Goal: Information Seeking & Learning: Find specific fact

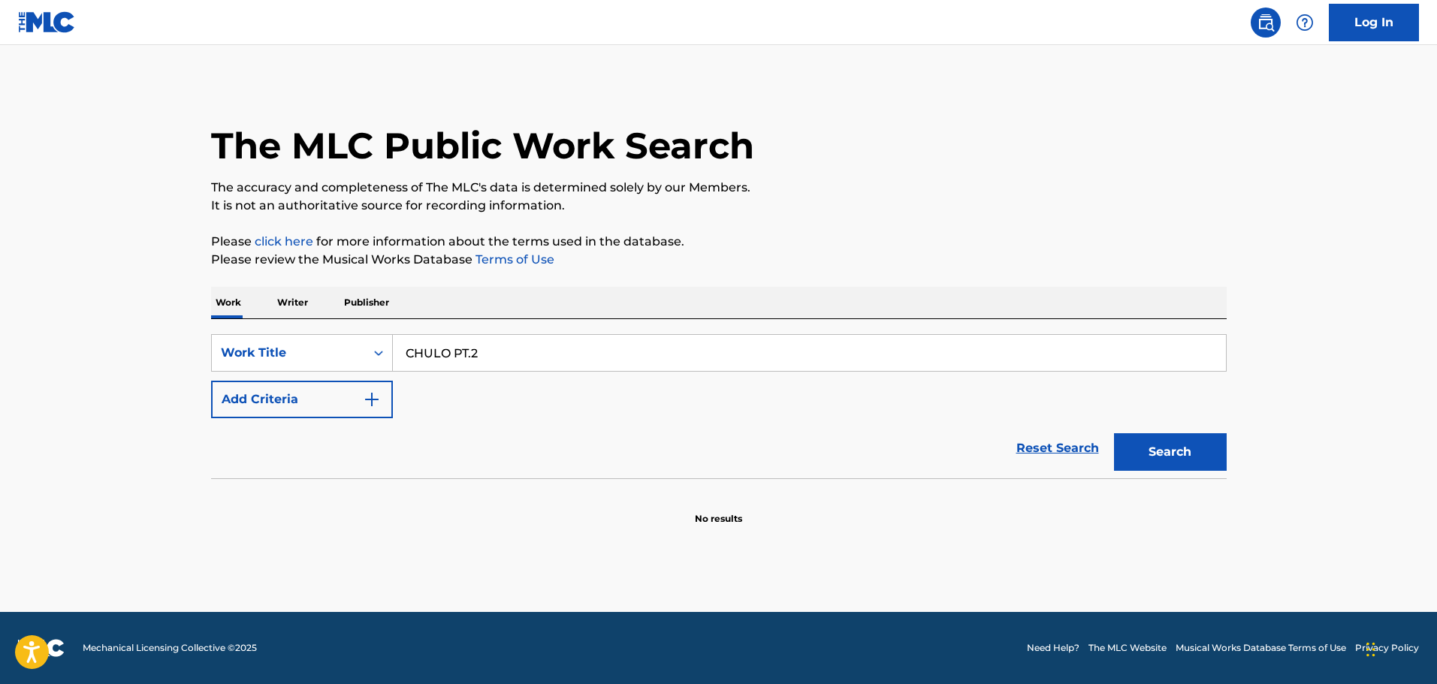
type input "CHULO PT.2"
click at [348, 392] on button "Add Criteria" at bounding box center [302, 400] width 182 height 38
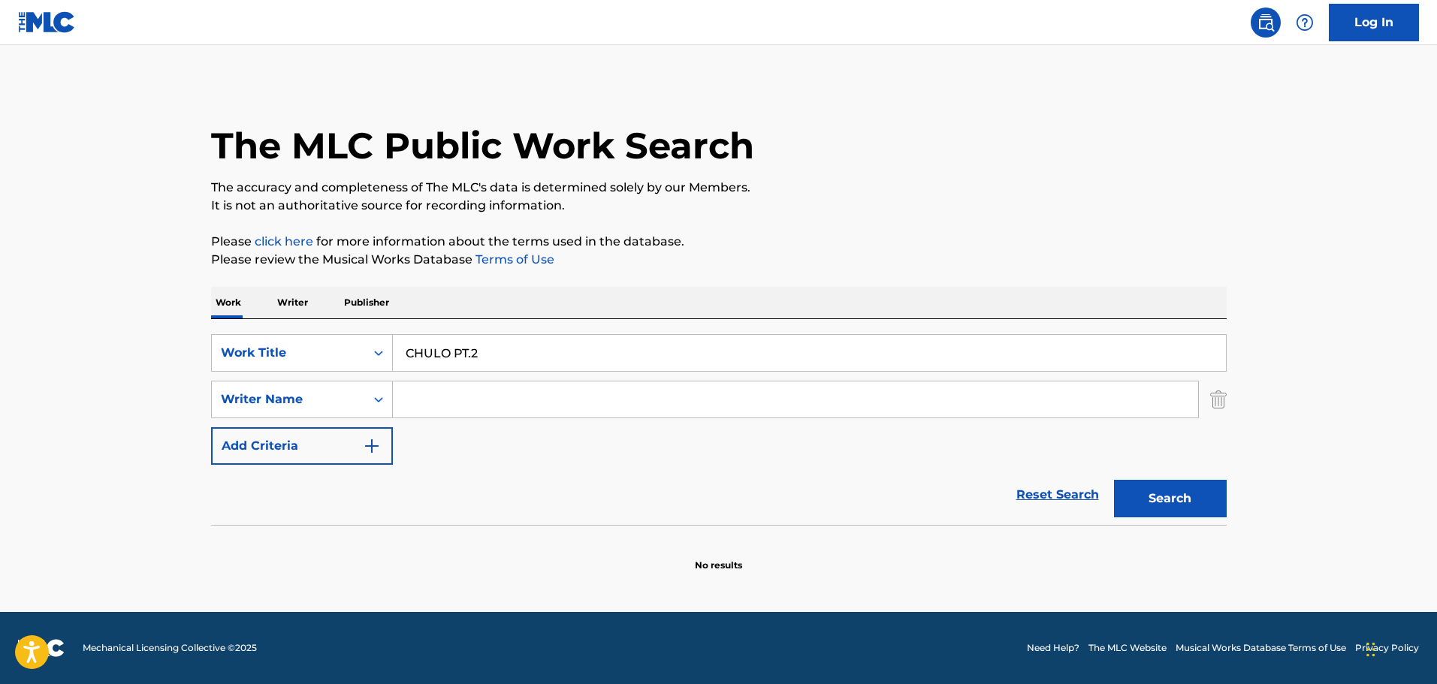
click at [418, 395] on input "Search Form" at bounding box center [795, 400] width 805 height 36
paste input "[PERSON_NAME] SOLE"
type input "[PERSON_NAME] SOLE"
click at [1152, 488] on button "Search" at bounding box center [1170, 499] width 113 height 38
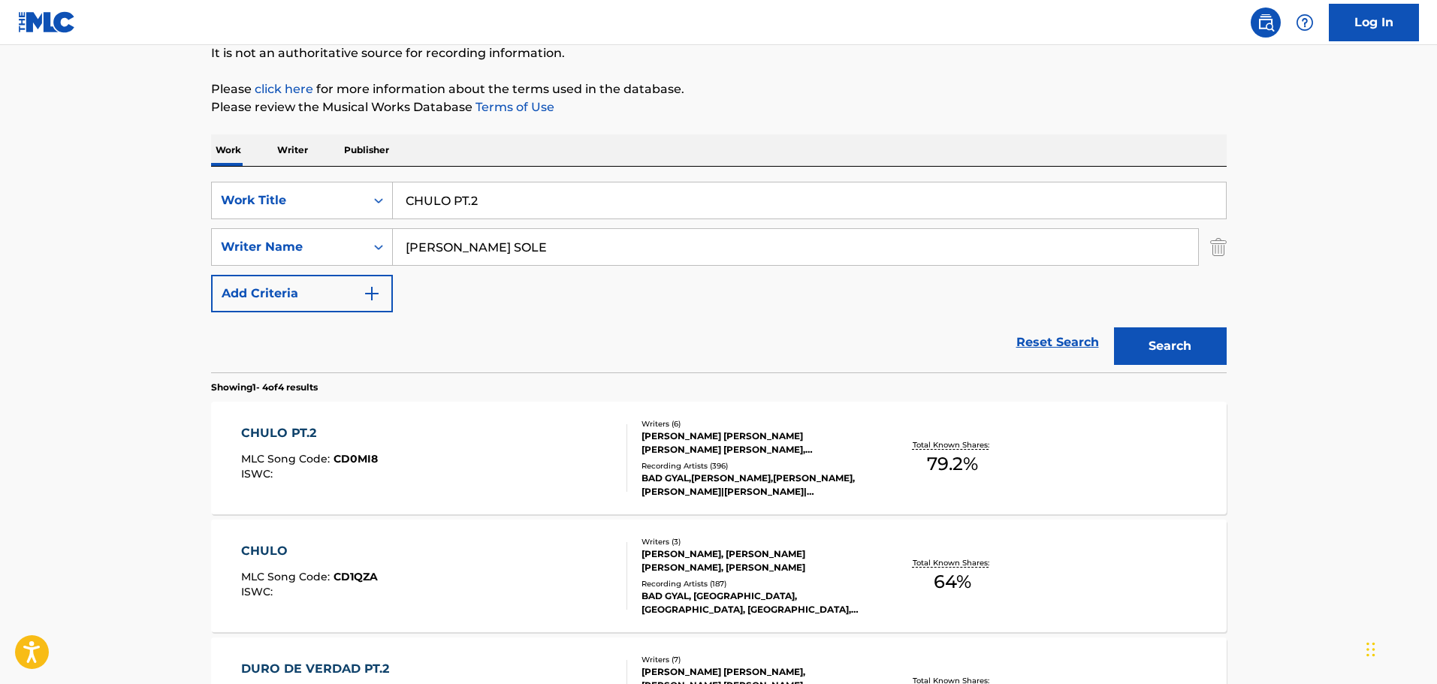
scroll to position [150, 0]
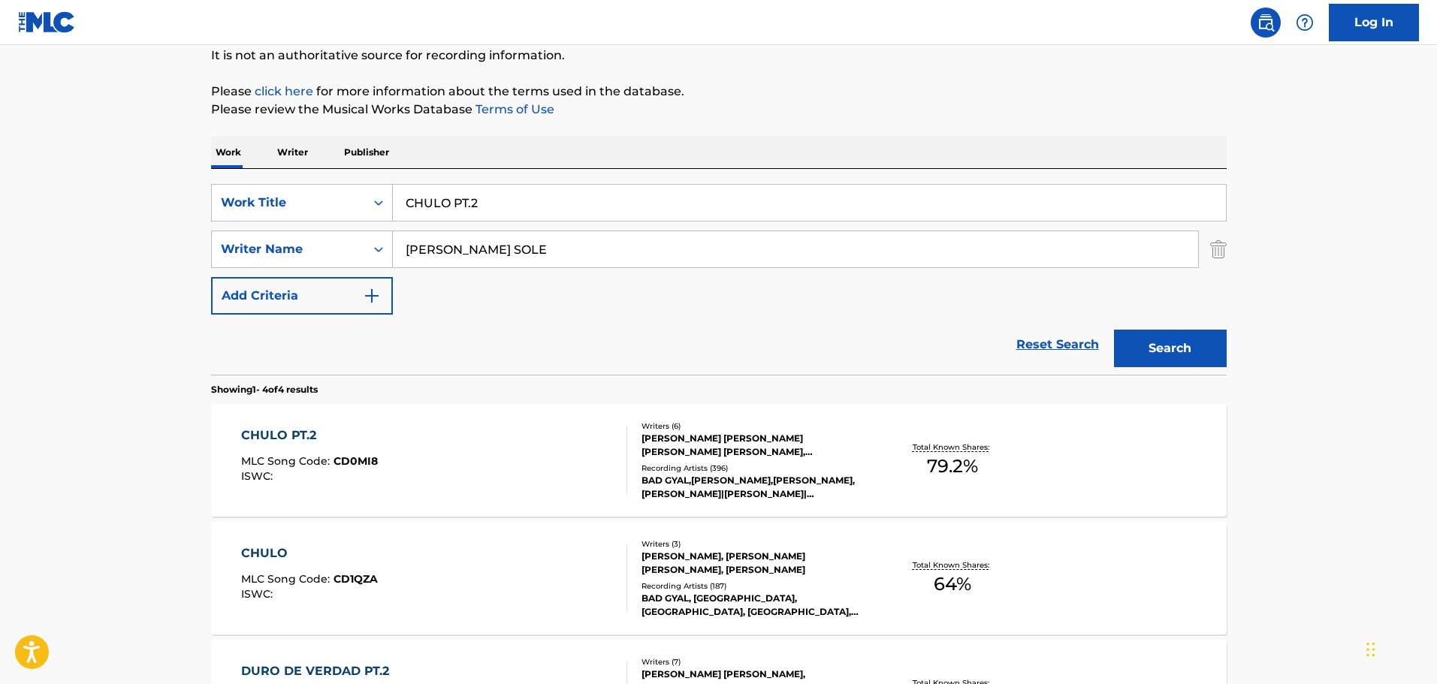
click at [291, 434] on div "CHULO PT.2" at bounding box center [309, 436] width 137 height 18
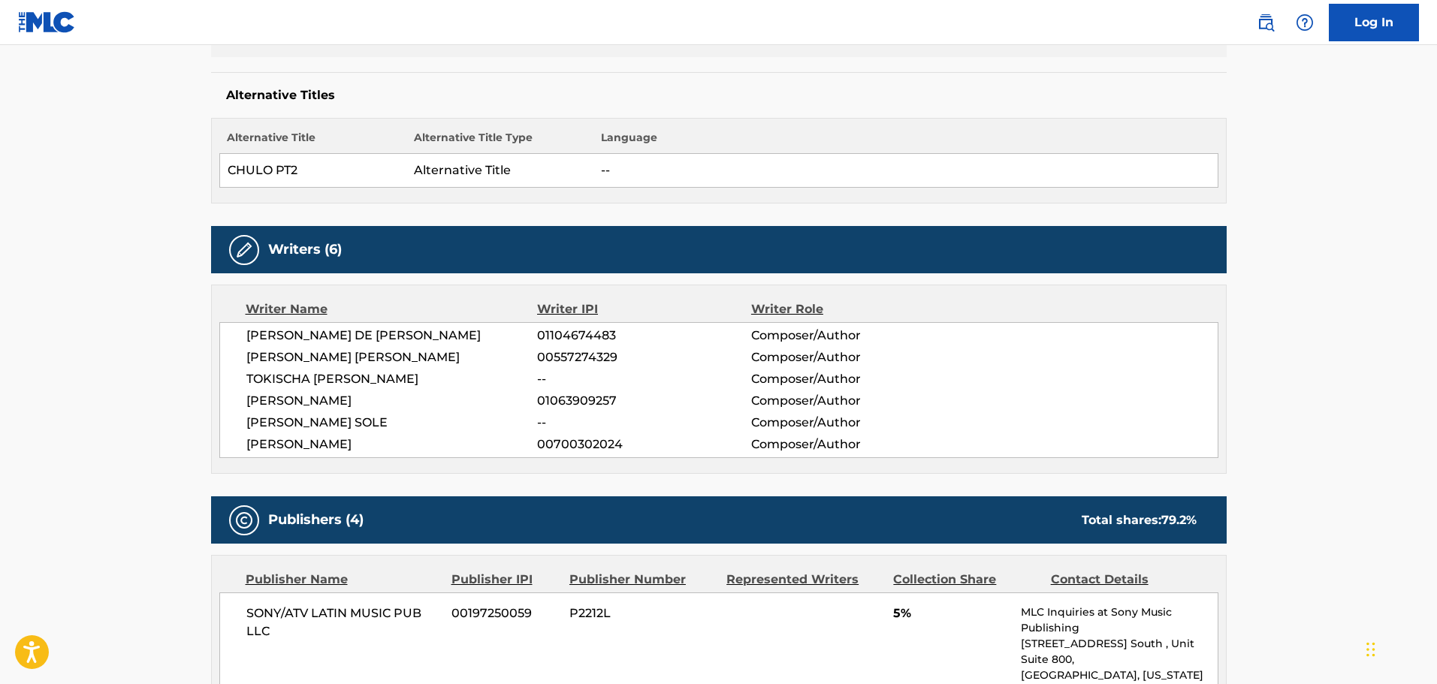
scroll to position [376, 0]
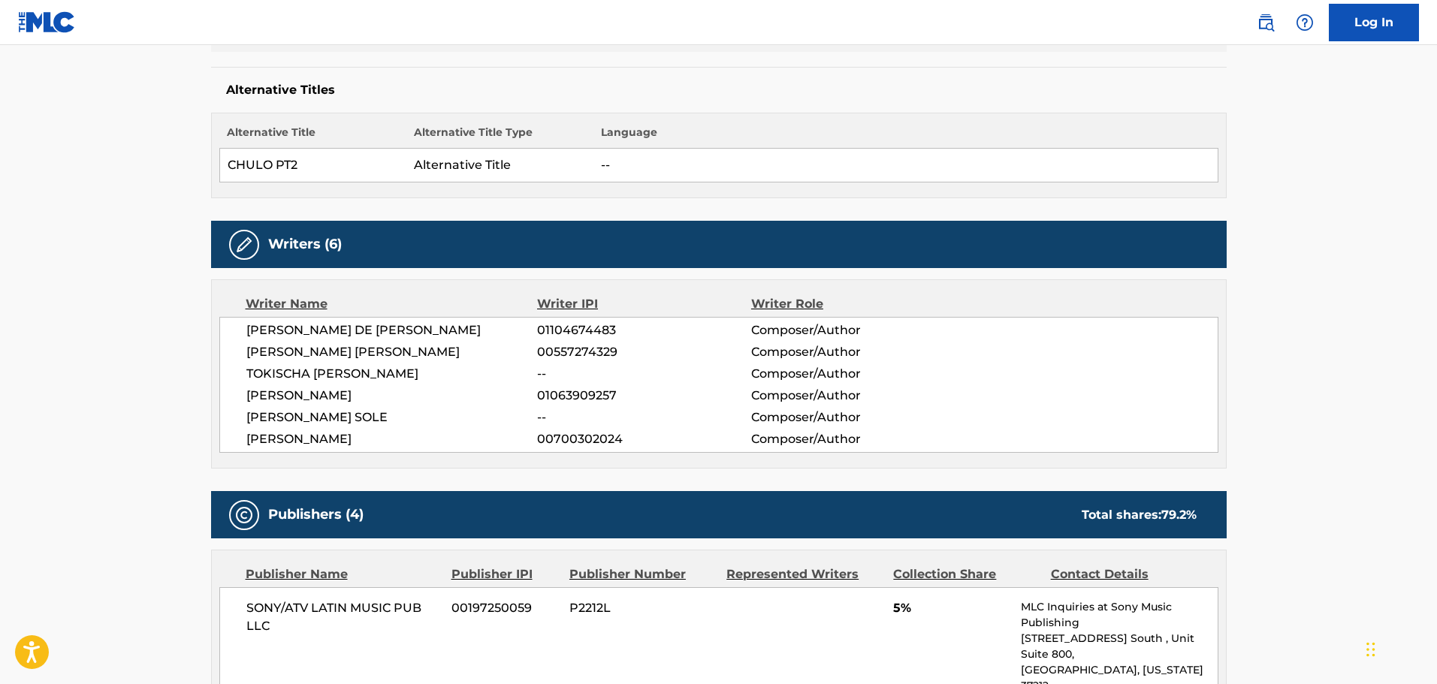
drag, startPoint x: 242, startPoint y: 323, endPoint x: 355, endPoint y: 345, distance: 114.8
click at [355, 345] on div "[PERSON_NAME] DE [PERSON_NAME] 01104674483 Composer/Author [PERSON_NAME] [PERSO…" at bounding box center [718, 385] width 999 height 136
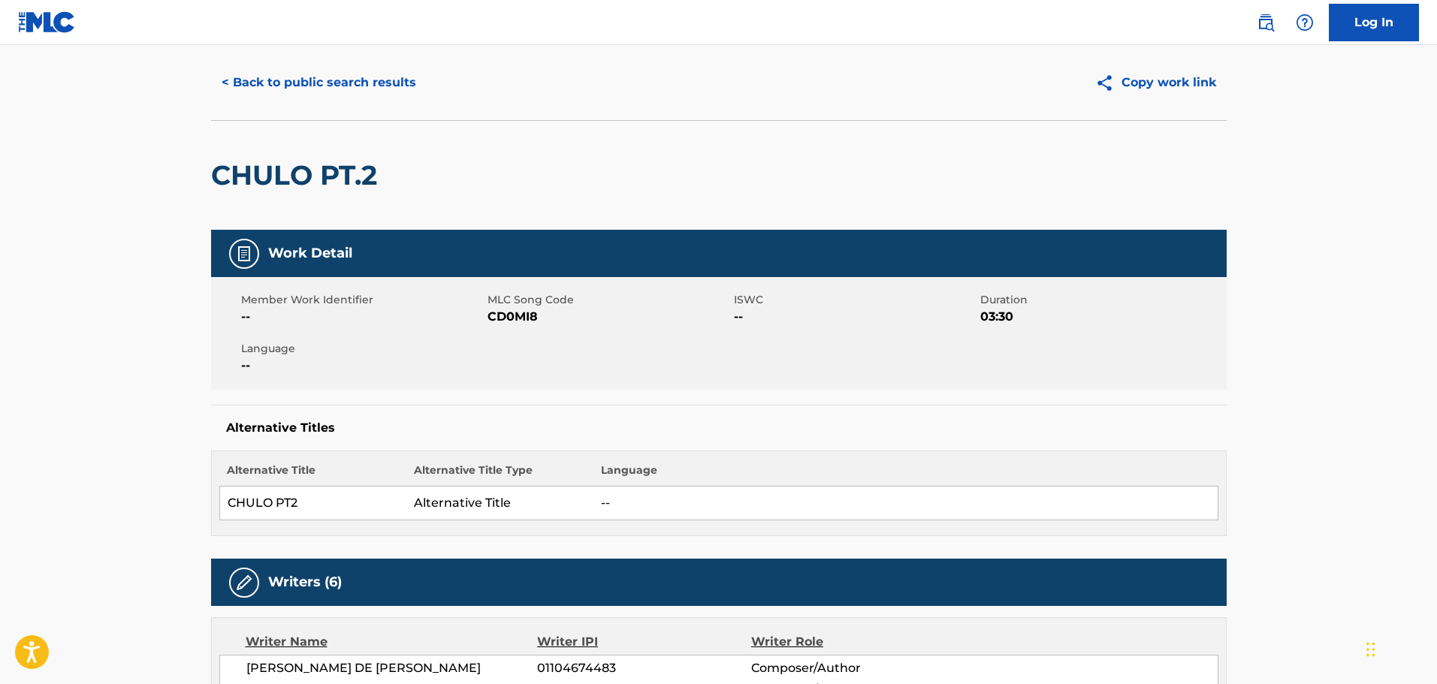
scroll to position [0, 0]
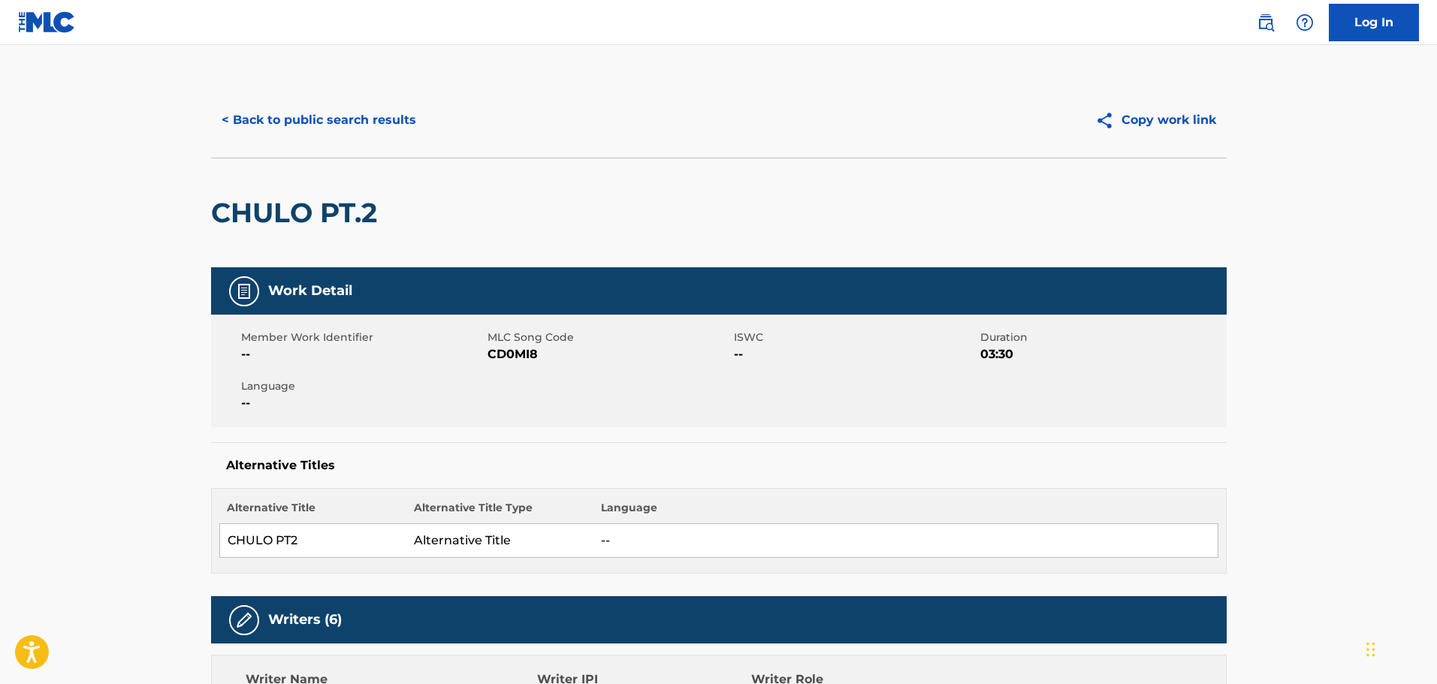
click at [1174, 122] on button "Copy work link" at bounding box center [1156, 120] width 142 height 38
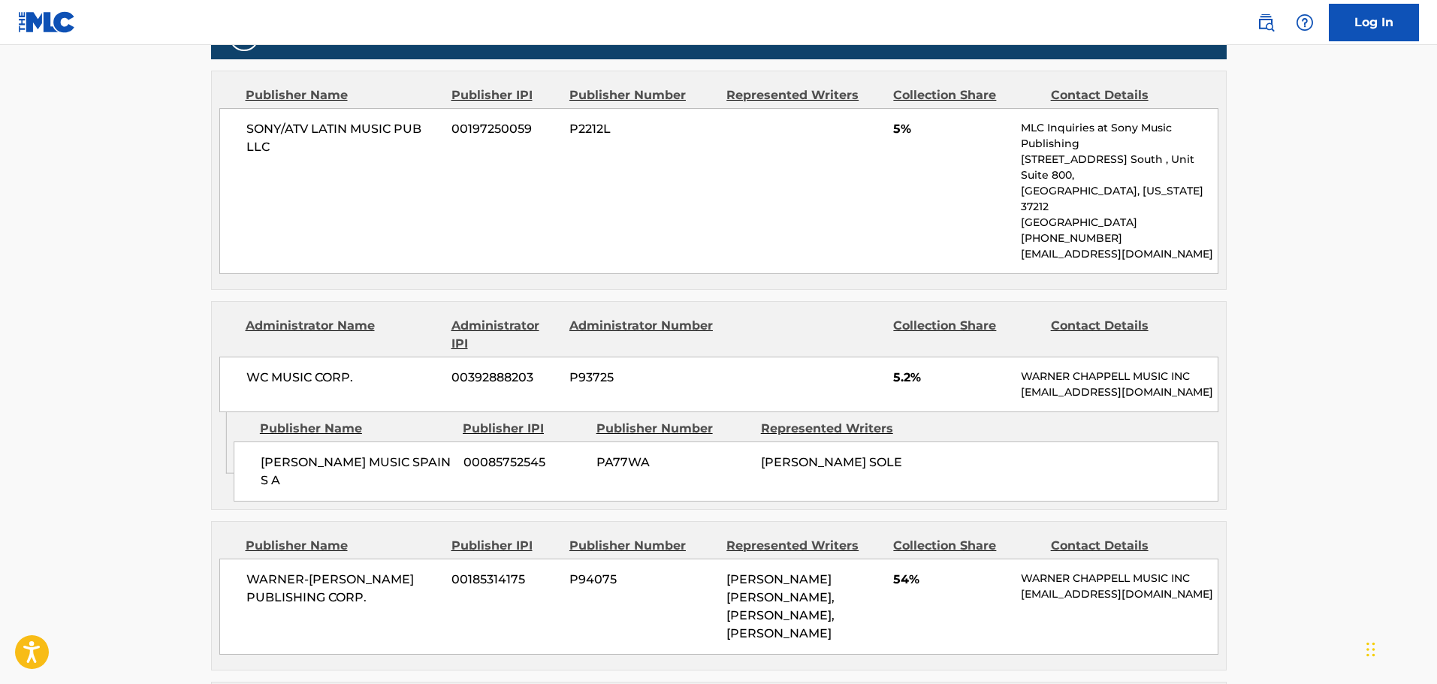
scroll to position [826, 0]
